Goal: Task Accomplishment & Management: Use online tool/utility

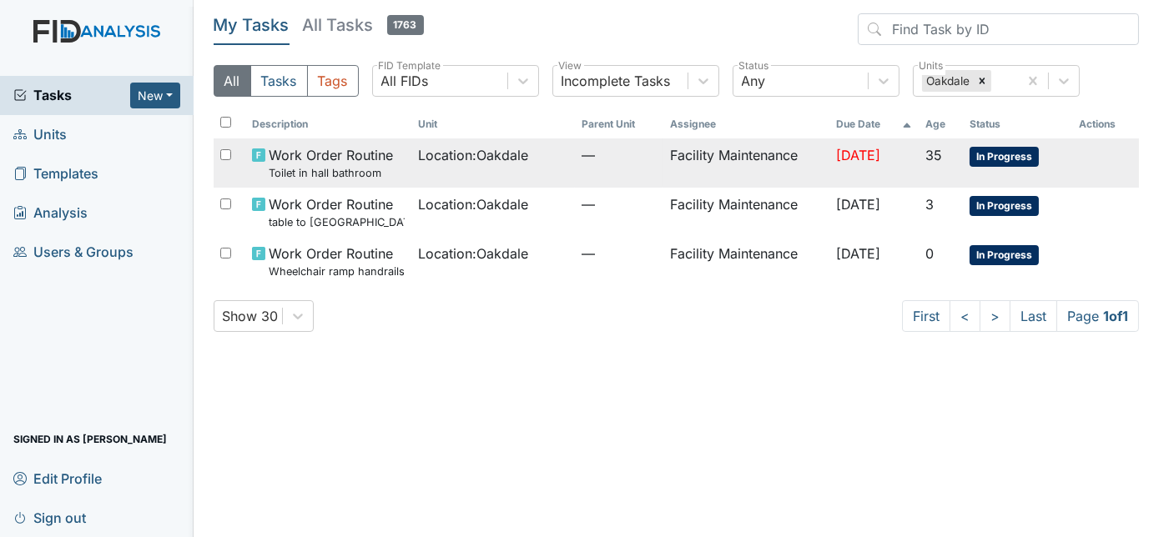
click at [641, 185] on td "—" at bounding box center [619, 163] width 88 height 49
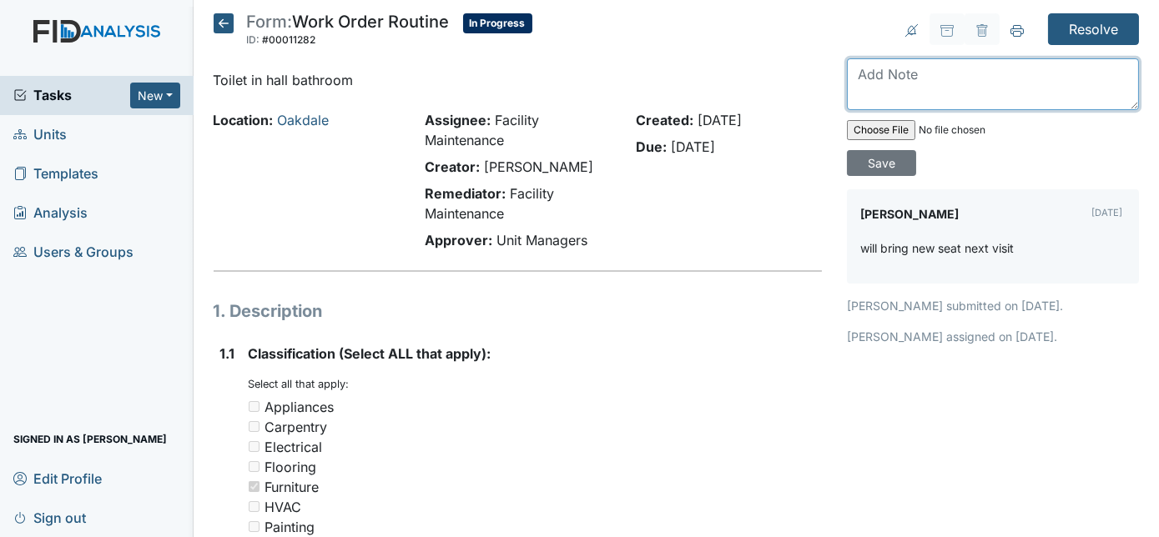
click at [911, 80] on textarea at bounding box center [993, 84] width 292 height 52
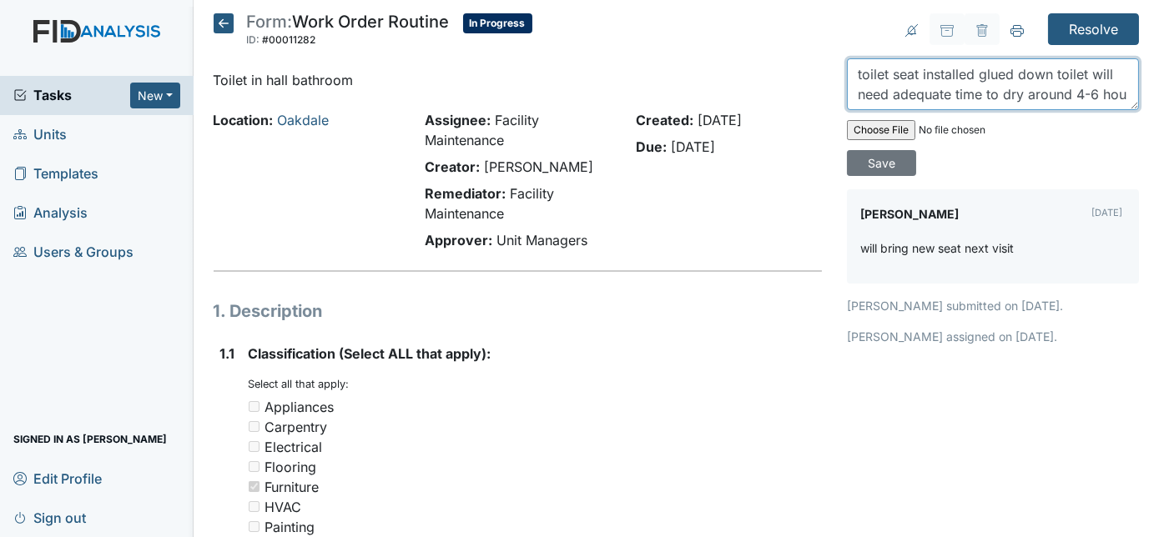
scroll to position [13, 0]
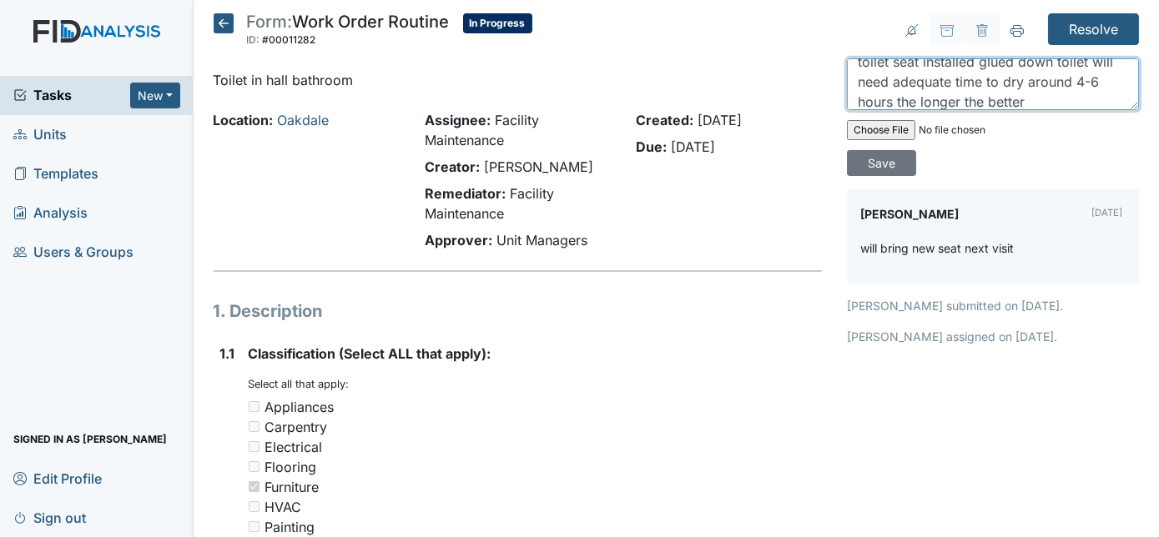
type textarea "toilet seat installed glued down toilet will need adequate time to dry around 4…"
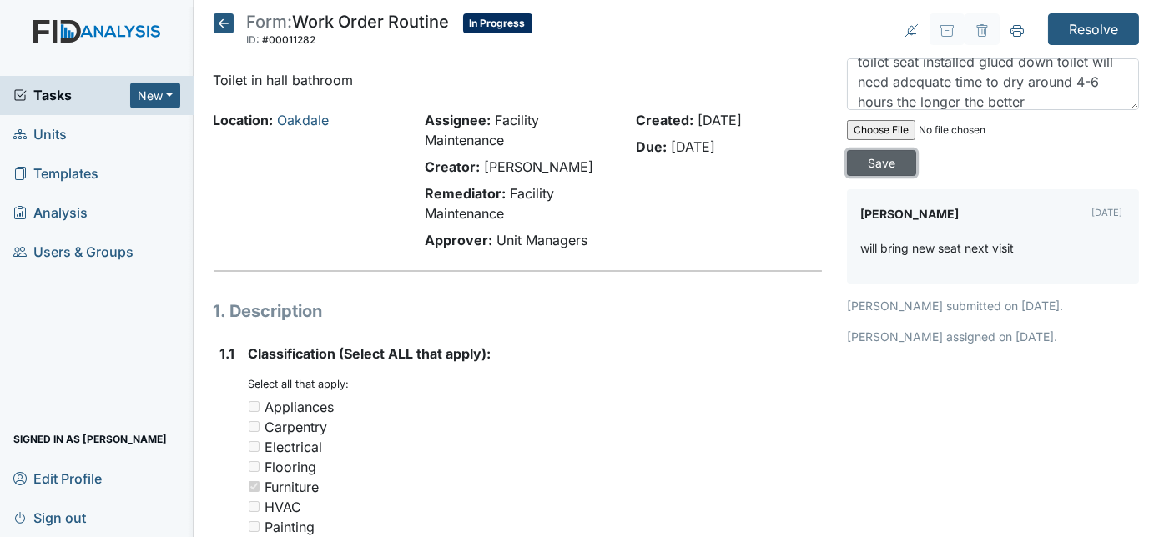
click at [916, 150] on input "Save" at bounding box center [881, 163] width 69 height 26
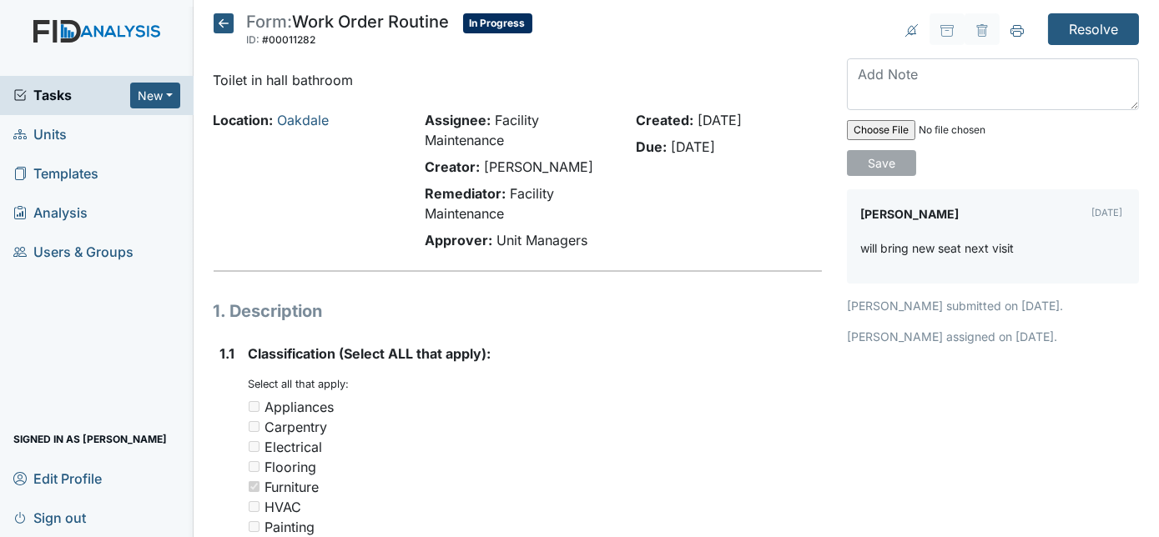
scroll to position [0, 0]
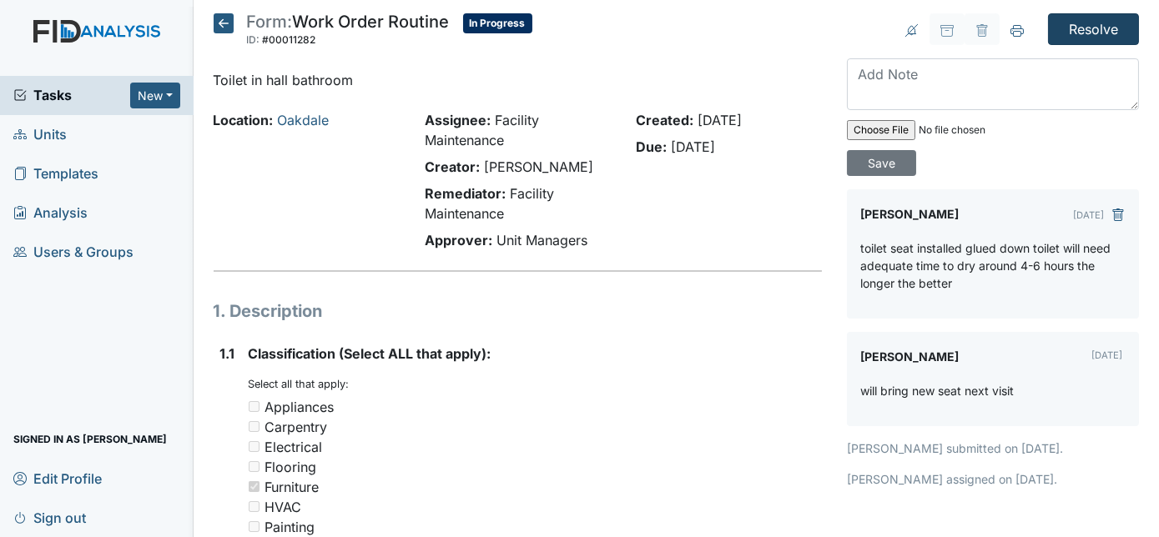
click at [1086, 41] on input "Resolve" at bounding box center [1093, 29] width 91 height 32
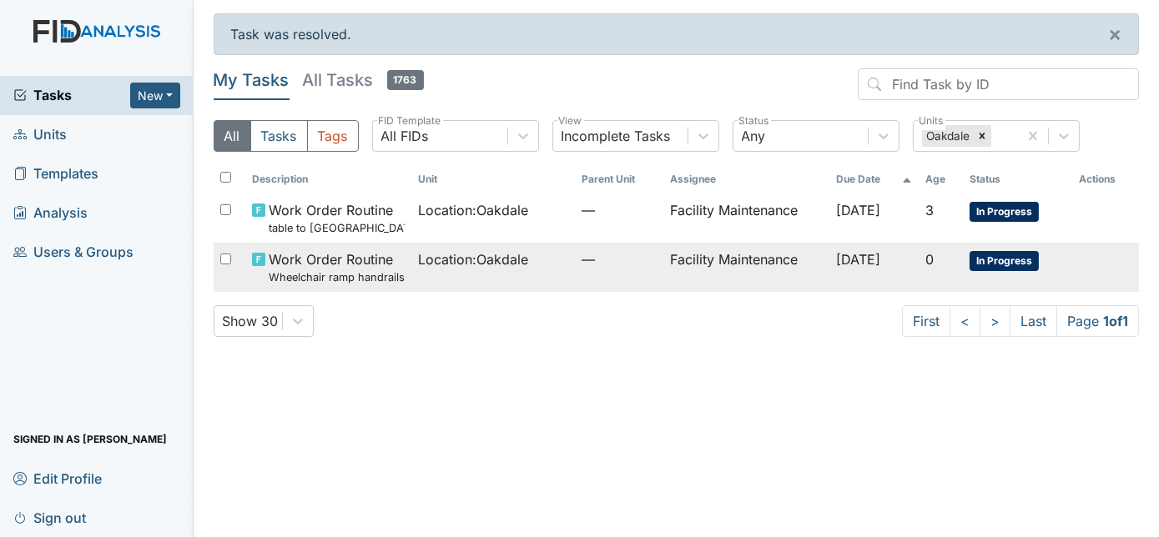
click at [670, 258] on td "Facility Maintenance" at bounding box center [746, 267] width 166 height 49
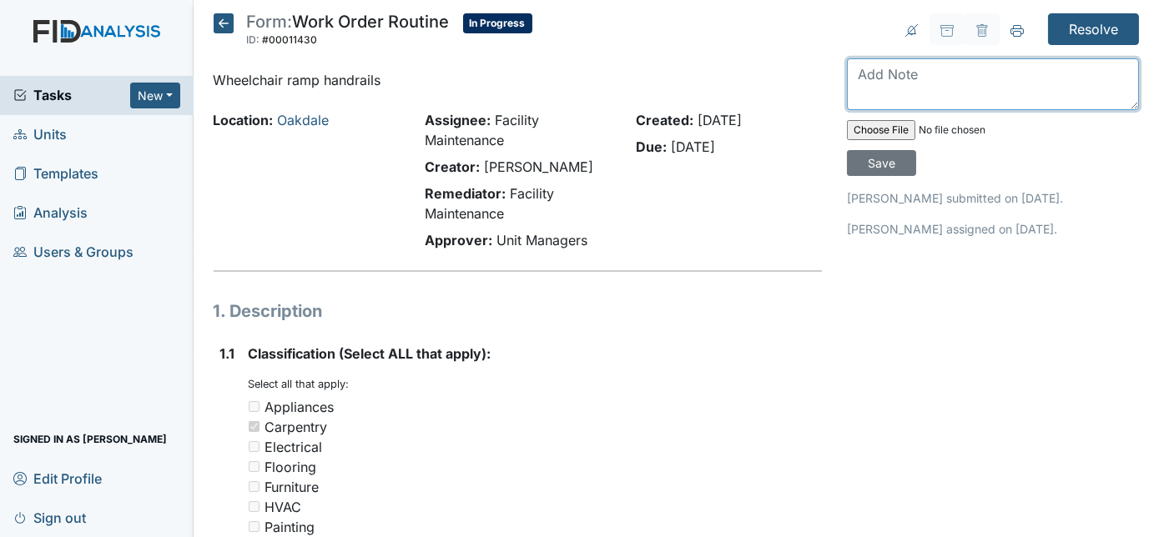
click at [942, 95] on textarea at bounding box center [993, 84] width 292 height 52
type textarea "repaired"
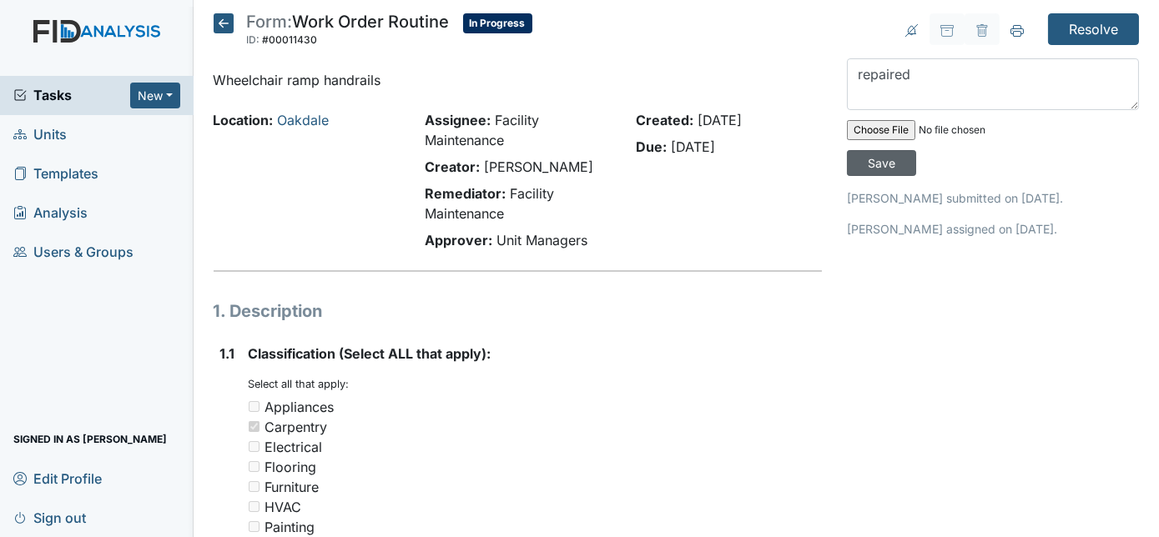
click at [916, 150] on input "Save" at bounding box center [881, 163] width 69 height 26
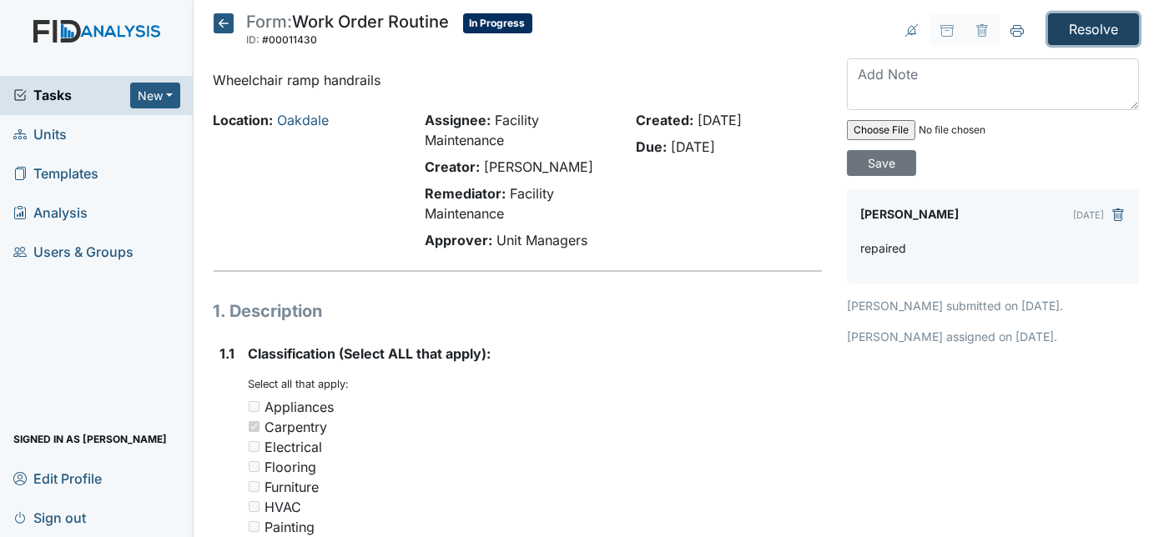
click at [1092, 38] on input "Resolve" at bounding box center [1093, 29] width 91 height 32
